Goal: Information Seeking & Learning: Learn about a topic

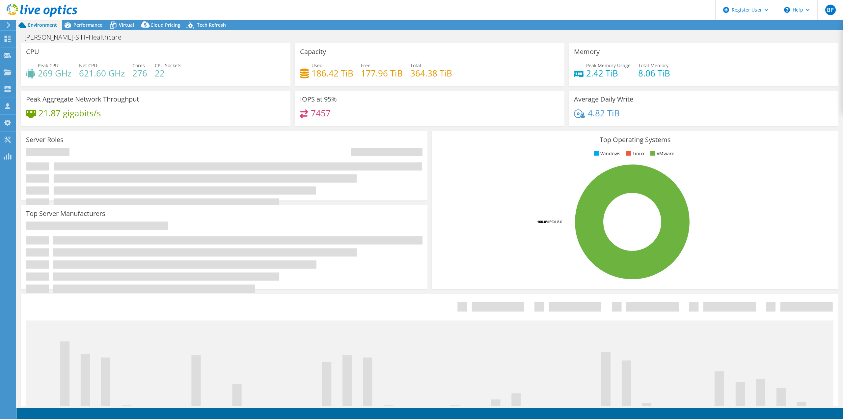
select select "USEast"
select select "USD"
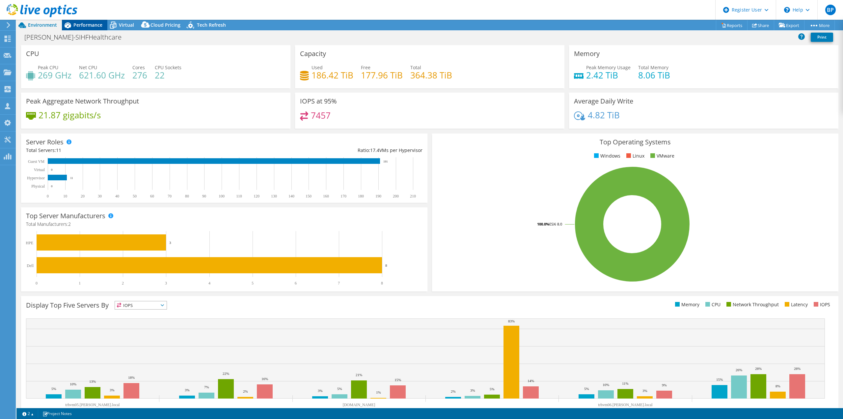
click at [98, 21] on div "Performance" at bounding box center [84, 25] width 45 height 11
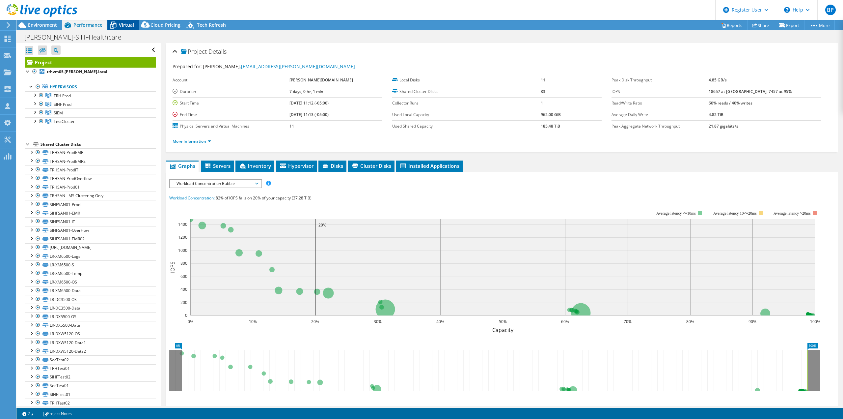
click at [127, 20] on div "Virtual" at bounding box center [123, 25] width 32 height 11
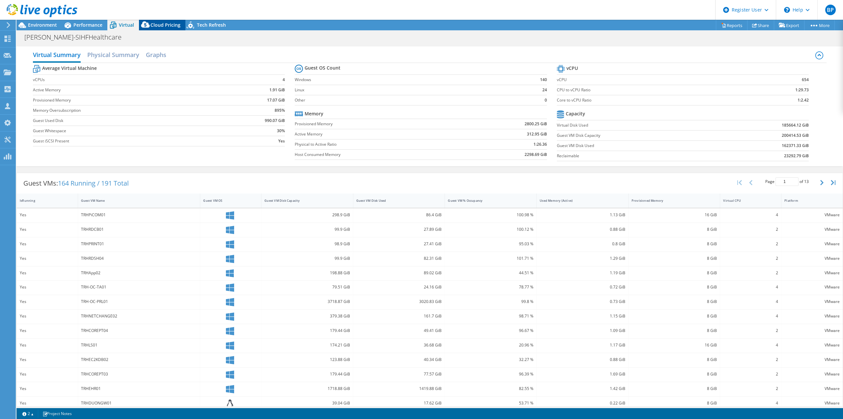
click at [169, 22] on span "Cloud Pricing" at bounding box center [165, 25] width 30 height 6
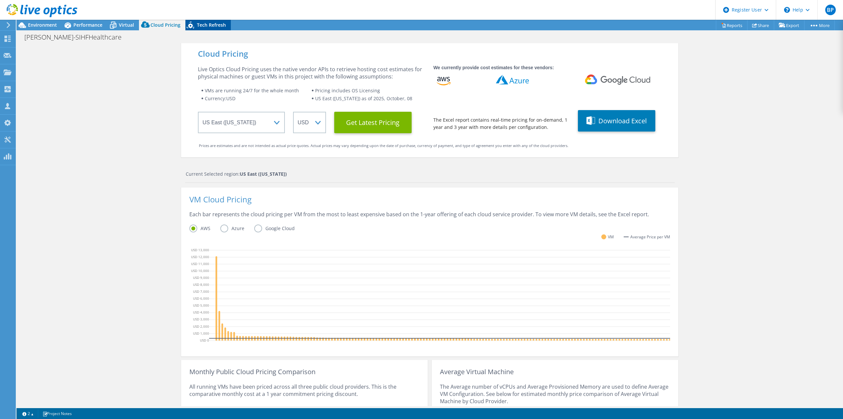
click at [214, 20] on div "Tech Refresh" at bounding box center [207, 25] width 45 height 11
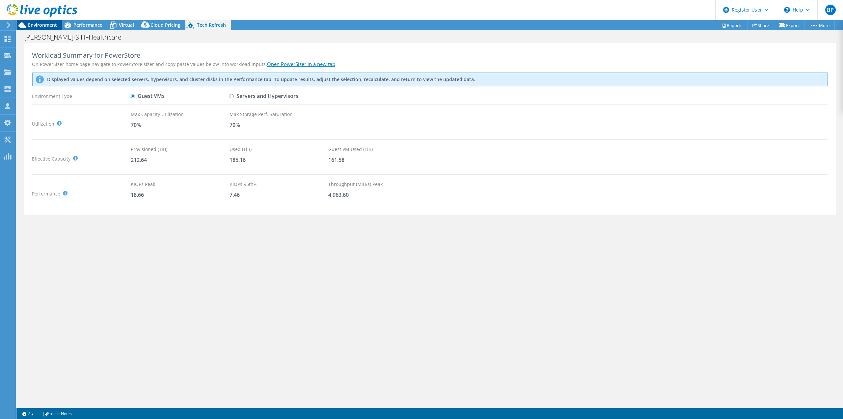
click at [33, 24] on span "Environment" at bounding box center [42, 25] width 29 height 6
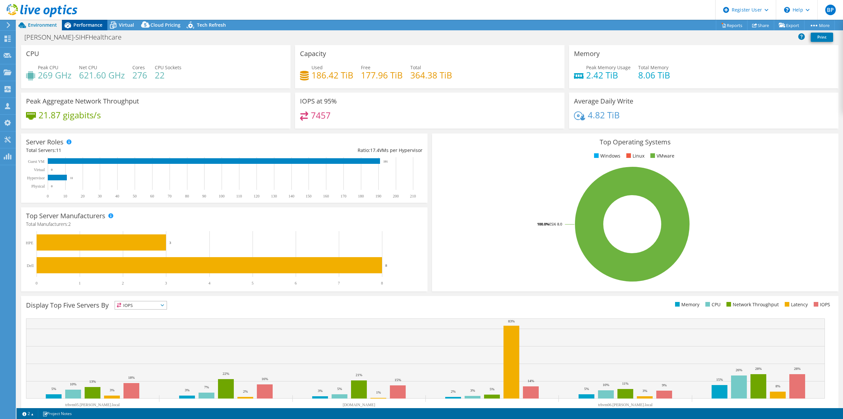
click at [87, 21] on div "Performance" at bounding box center [84, 25] width 45 height 11
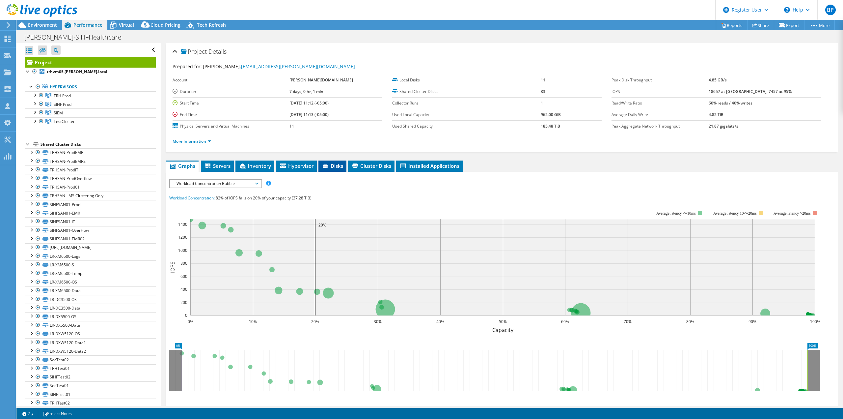
click at [324, 164] on icon at bounding box center [326, 166] width 7 height 4
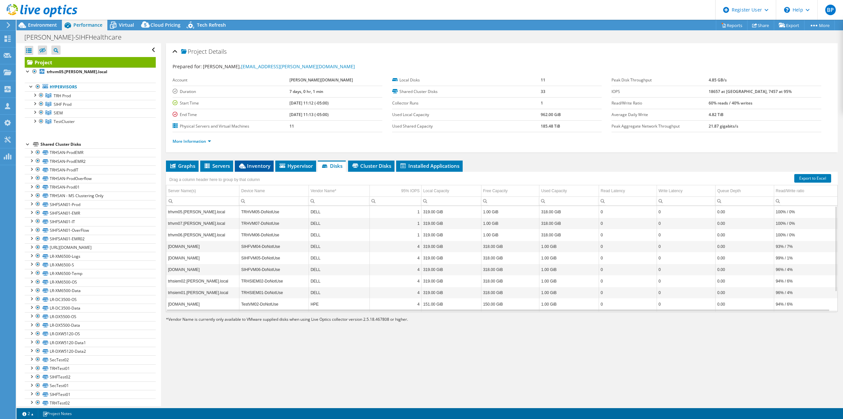
click at [250, 164] on span "Inventory" at bounding box center [254, 165] width 32 height 7
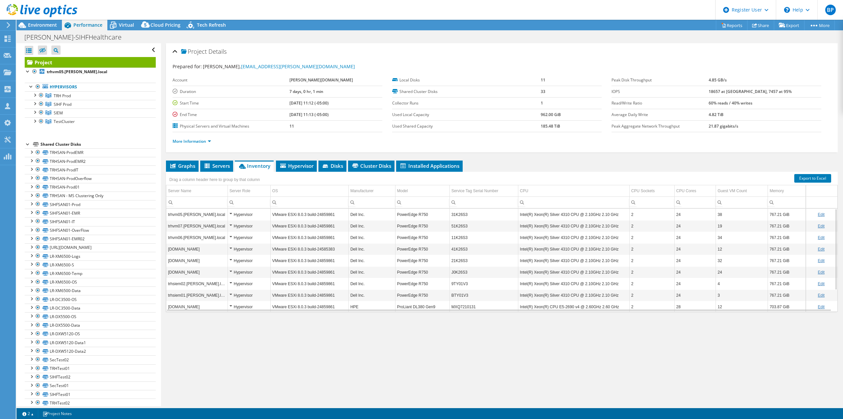
click at [460, 215] on td "31K26S3" at bounding box center [483, 214] width 68 height 12
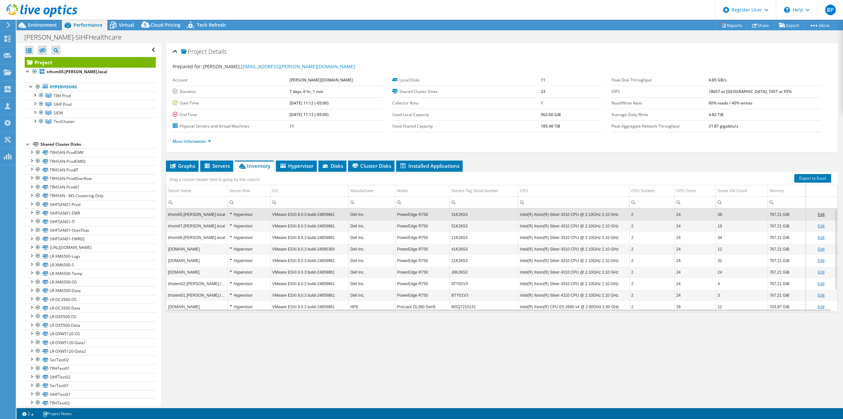
drag, startPoint x: 460, startPoint y: 215, endPoint x: 524, endPoint y: 130, distance: 105.8
click at [524, 130] on td "Used Shared Capacity" at bounding box center [466, 126] width 149 height 12
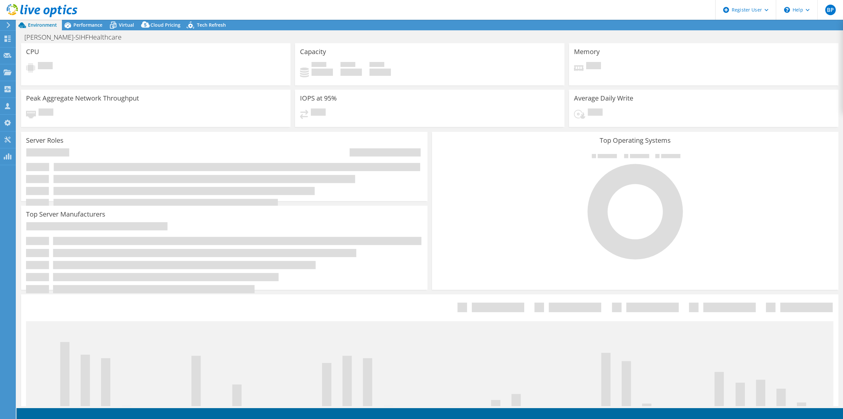
select select "USEast"
select select "USD"
